Goal: Task Accomplishment & Management: Manage account settings

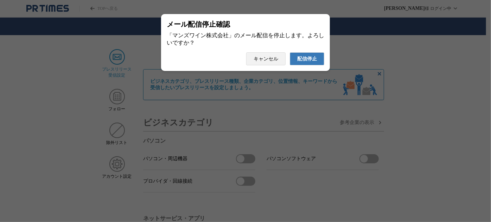
click at [311, 62] on span "配信停止" at bounding box center [307, 59] width 20 height 6
click at [291, 57] on button "配信停止" at bounding box center [307, 58] width 34 height 13
click at [290, 52] on button "配信停止" at bounding box center [307, 58] width 34 height 13
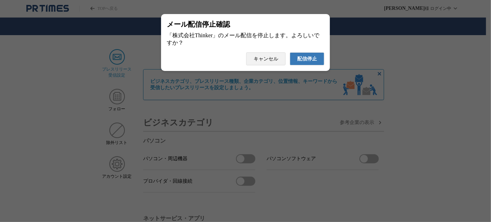
click at [290, 52] on button "配信停止" at bounding box center [307, 58] width 34 height 13
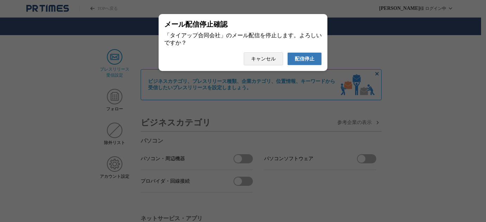
click at [287, 52] on button "配信停止" at bounding box center [304, 58] width 34 height 13
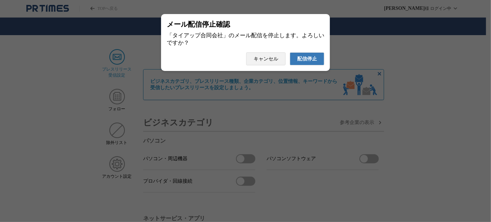
click at [290, 52] on button "配信停止" at bounding box center [307, 58] width 34 height 13
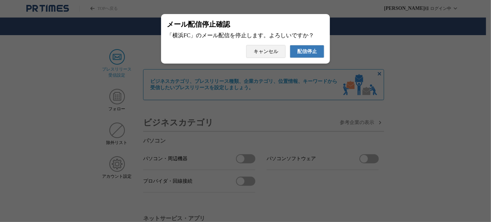
click at [290, 45] on button "配信停止" at bounding box center [307, 51] width 34 height 13
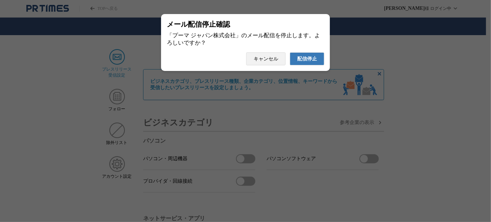
click at [290, 52] on button "配信停止" at bounding box center [307, 58] width 34 height 13
click at [312, 62] on span "配信停止" at bounding box center [307, 59] width 20 height 6
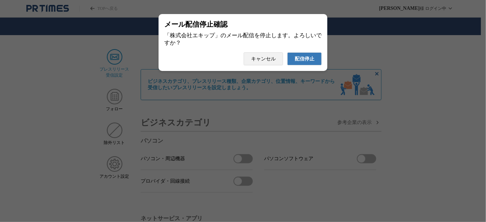
click at [287, 52] on button "配信停止" at bounding box center [304, 58] width 34 height 13
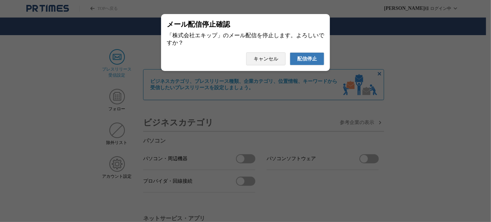
click at [290, 52] on button "配信停止" at bounding box center [307, 58] width 34 height 13
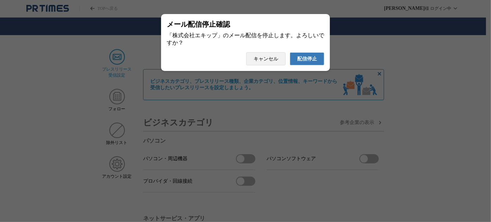
click at [290, 52] on button "配信停止" at bounding box center [307, 58] width 34 height 13
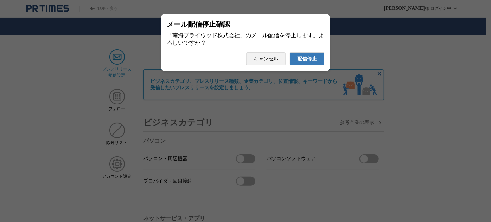
click at [290, 52] on button "配信停止" at bounding box center [307, 58] width 34 height 13
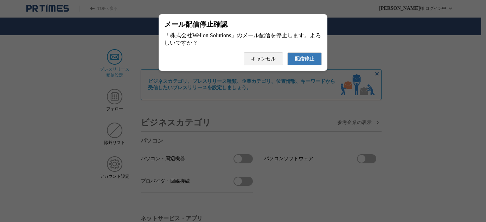
click at [287, 52] on button "配信停止" at bounding box center [304, 58] width 34 height 13
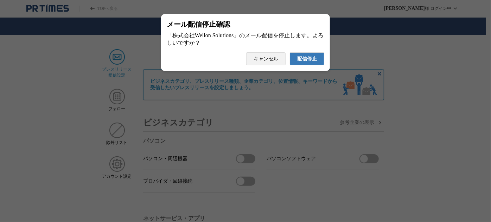
click at [290, 52] on button "配信停止" at bounding box center [307, 58] width 34 height 13
click at [302, 59] on span "配信停止" at bounding box center [307, 59] width 20 height 6
click at [311, 60] on span "配信停止" at bounding box center [307, 59] width 20 height 6
click at [306, 62] on span "配信停止" at bounding box center [307, 59] width 20 height 6
